Goal: Task Accomplishment & Management: Manage account settings

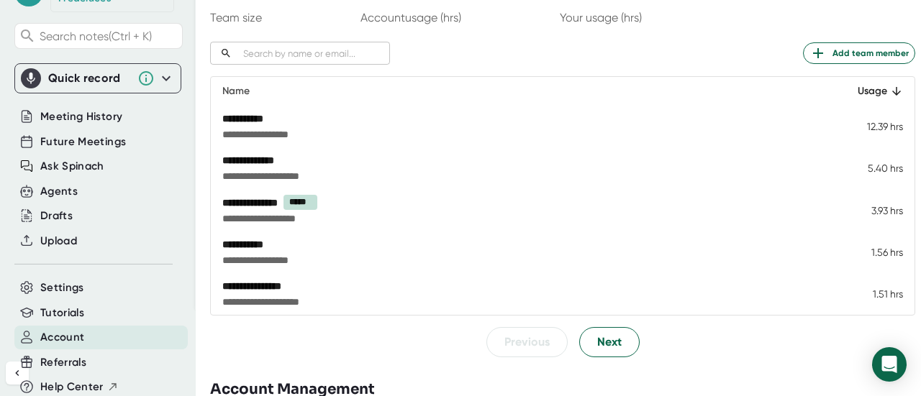
scroll to position [214, 0]
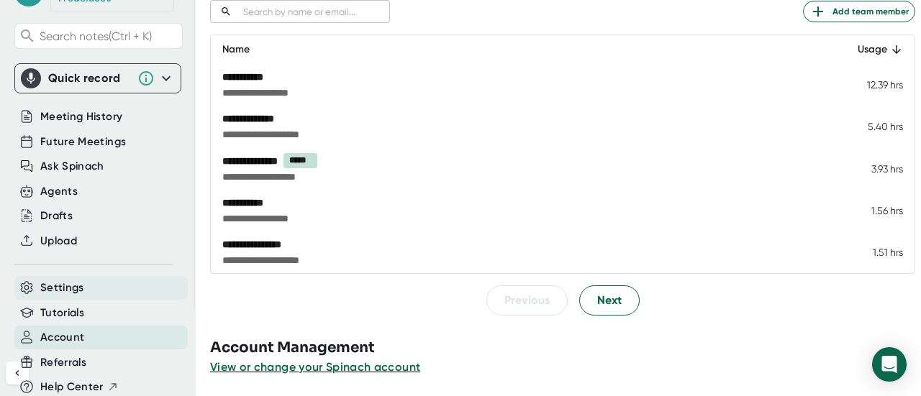
click at [95, 276] on div "Settings" at bounding box center [100, 288] width 173 height 24
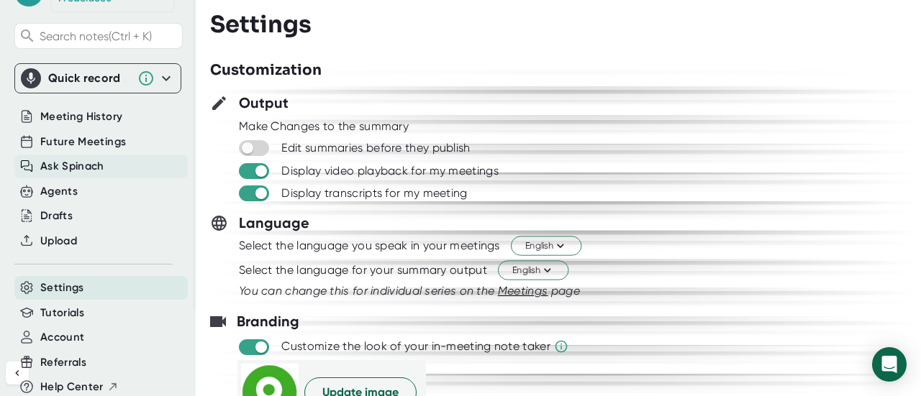
click at [137, 155] on div "Ask Spinach" at bounding box center [100, 167] width 173 height 24
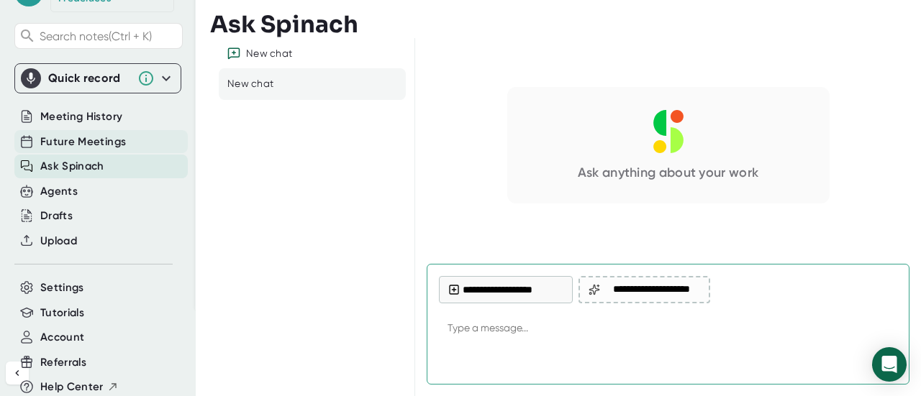
type textarea "x"
click at [128, 130] on div "Future Meetings" at bounding box center [100, 142] width 173 height 24
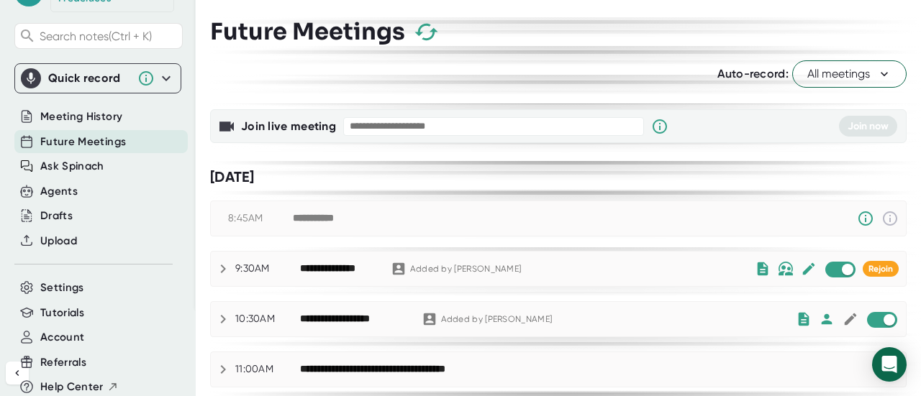
scroll to position [72, 0]
